Goal: Information Seeking & Learning: Check status

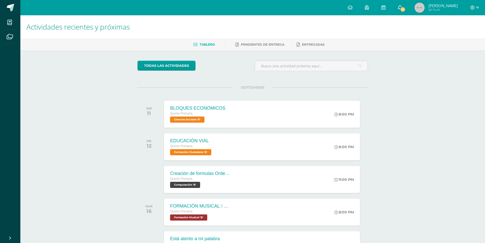
click at [405, 8] on span "2" at bounding box center [403, 10] width 6 height 6
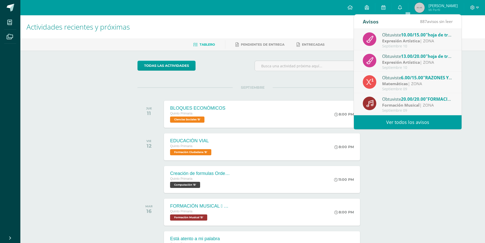
click at [402, 60] on strong "Expresión Artística" at bounding box center [401, 62] width 38 height 6
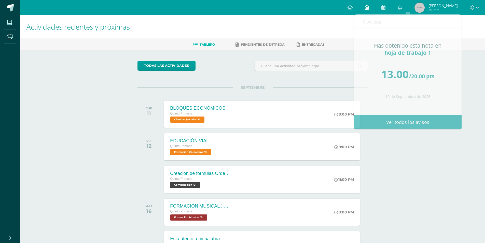
click at [367, 10] on link at bounding box center [367, 7] width 16 height 15
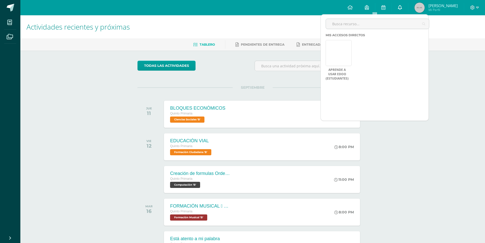
drag, startPoint x: 405, startPoint y: 15, endPoint x: 404, endPoint y: 11, distance: 4.0
click at [404, 13] on body "Mis cursos Archivos Cerrar panel Ciencias Naturales Productividad y Desarrollo …" at bounding box center [242, 161] width 485 height 322
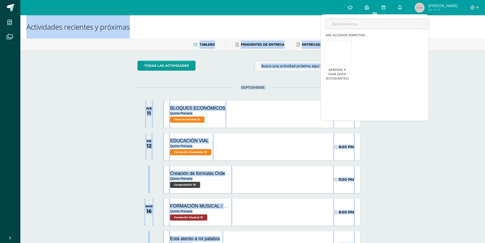
click at [403, 11] on link "0" at bounding box center [400, 7] width 16 height 15
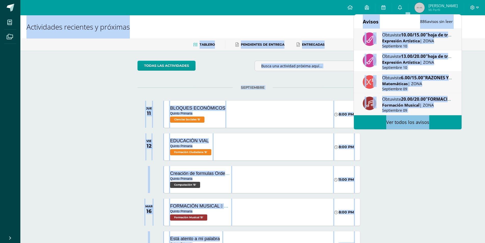
click at [390, 41] on strong "Expresión Artística" at bounding box center [401, 41] width 38 height 6
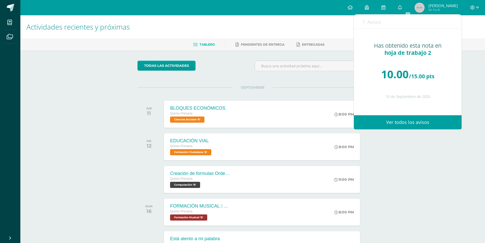
click at [360, 20] on div "Avisos 885 avisos sin leer Avisos" at bounding box center [408, 22] width 108 height 14
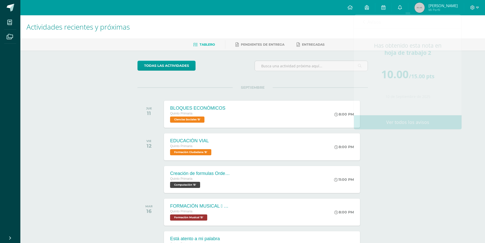
click at [425, 9] on img at bounding box center [419, 8] width 10 height 10
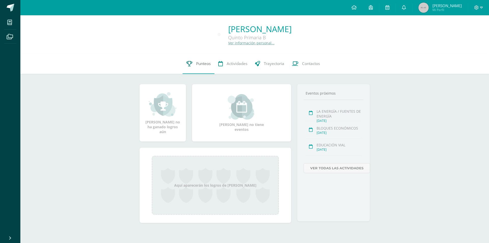
click at [209, 56] on link "Punteos" at bounding box center [198, 63] width 32 height 20
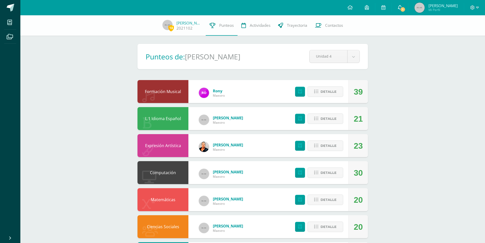
click at [402, 5] on icon at bounding box center [400, 7] width 4 height 5
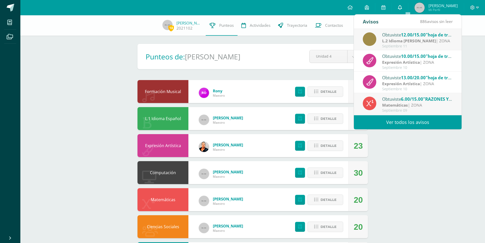
click at [402, 7] on icon at bounding box center [400, 7] width 4 height 5
click at [219, 67] on div "Pendiente Punteos de: [PERSON_NAME] Unidad 4 Unidad 1 Unidad 2 Unidad 3 Unidad 4" at bounding box center [252, 56] width 230 height 25
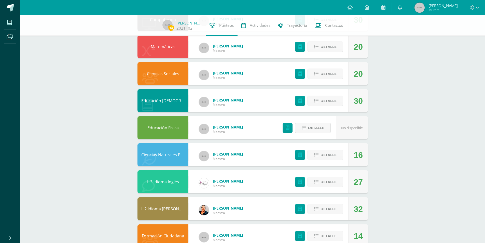
scroll to position [167, 0]
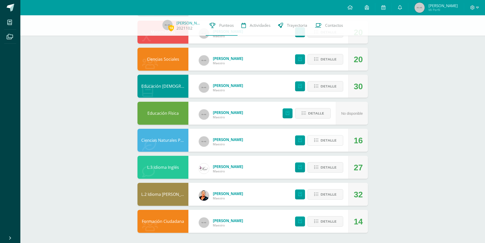
click at [319, 144] on button "Detalle" at bounding box center [325, 140] width 36 height 10
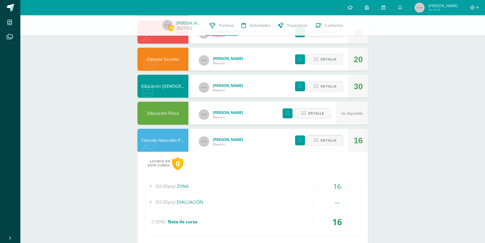
click at [321, 142] on button "Detalle" at bounding box center [325, 140] width 36 height 10
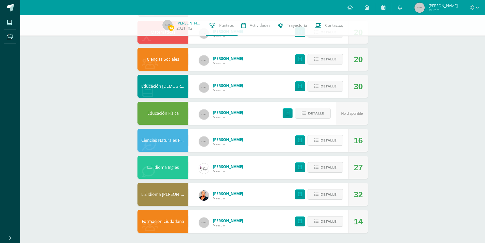
click at [321, 142] on span "Detalle" at bounding box center [328, 139] width 16 height 9
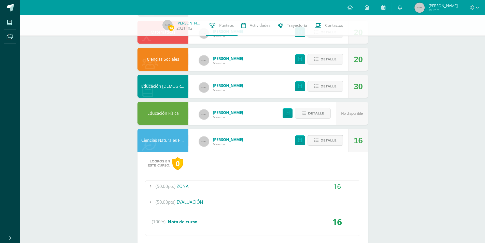
click at [321, 142] on span "Detalle" at bounding box center [328, 139] width 16 height 9
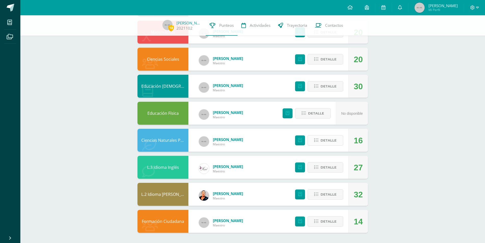
click at [321, 142] on span "Detalle" at bounding box center [328, 139] width 16 height 9
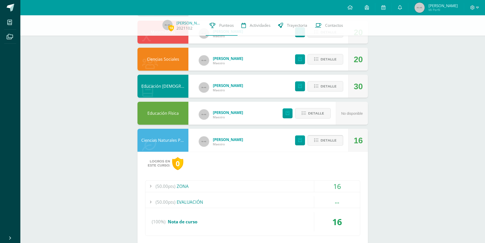
click at [321, 142] on span "Detalle" at bounding box center [328, 139] width 16 height 9
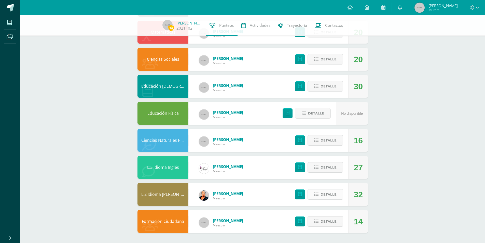
click at [314, 192] on button "Detalle" at bounding box center [325, 194] width 36 height 10
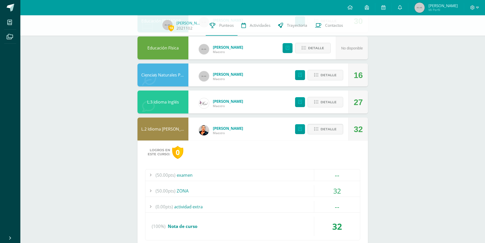
scroll to position [269, 0]
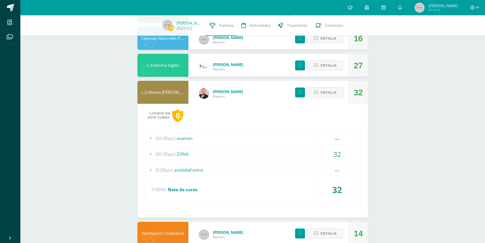
click at [171, 159] on span "(50.00pts)" at bounding box center [166, 153] width 20 height 11
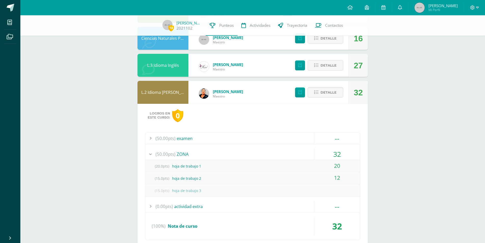
click at [172, 159] on span "(50.00pts)" at bounding box center [166, 153] width 20 height 11
